Goal: Task Accomplishment & Management: Manage account settings

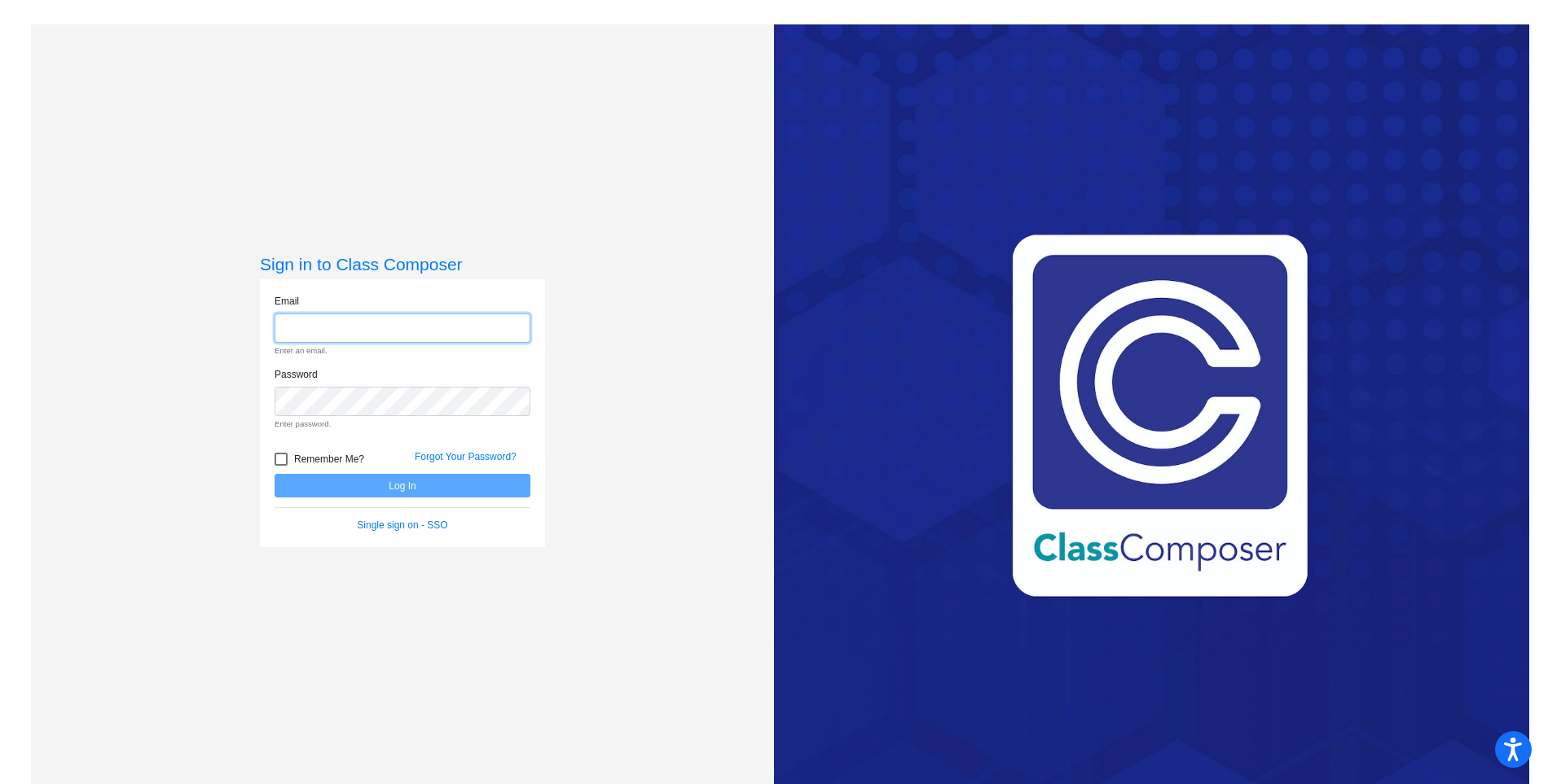
click at [402, 327] on input "email" at bounding box center [402, 328] width 256 height 30
type input "[EMAIL_ADDRESS][DOMAIN_NAME]"
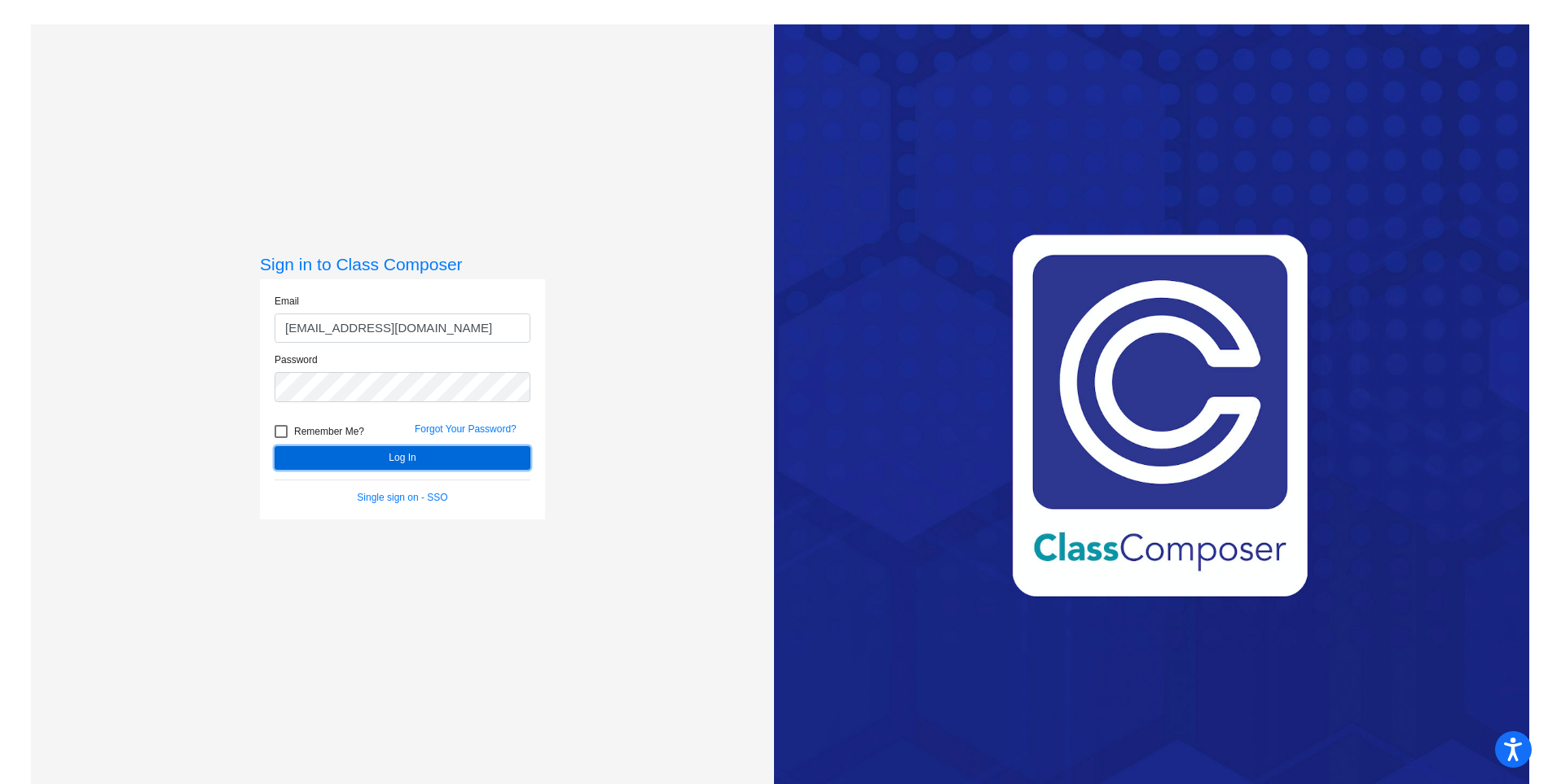
click at [399, 461] on button "Log In" at bounding box center [402, 458] width 256 height 24
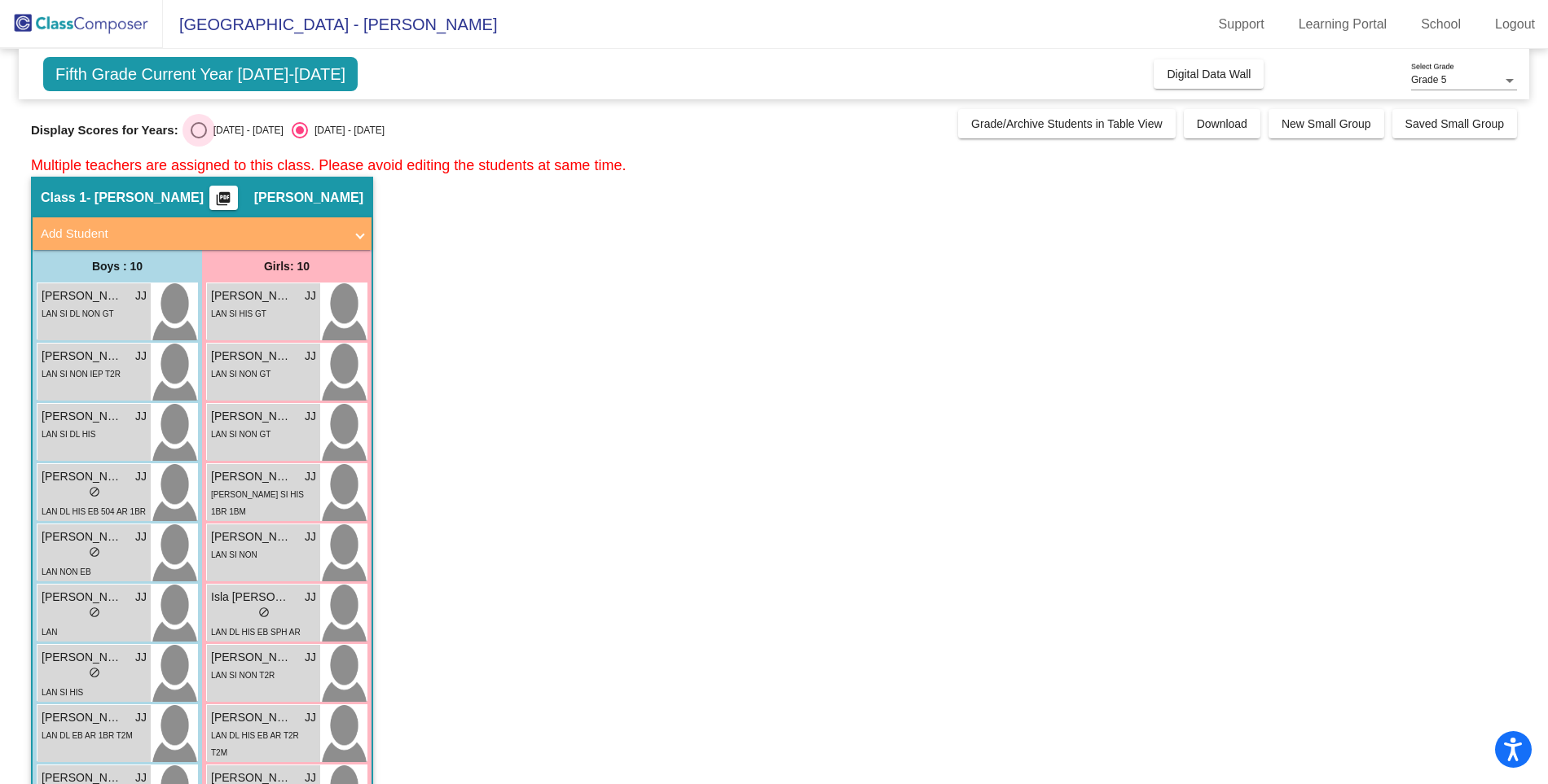
click at [193, 129] on div "Select an option" at bounding box center [199, 130] width 16 height 16
click at [198, 138] on input "[DATE] - [DATE]" at bounding box center [198, 138] width 1 height 1
radio input "true"
